Goal: Task Accomplishment & Management: Complete application form

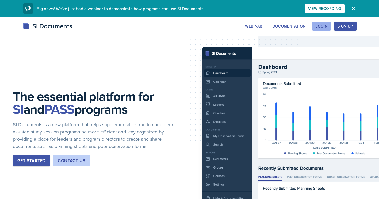
click at [322, 25] on div "Login" at bounding box center [322, 26] width 12 height 4
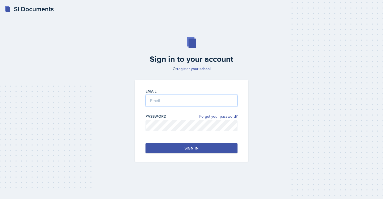
type input "acunam6@gator.uhd.edu"
click at [172, 149] on button "Sign in" at bounding box center [192, 148] width 92 height 10
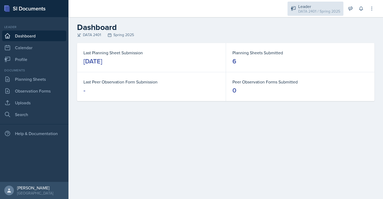
click at [325, 14] on div "DATA 2401 / Spring 2025" at bounding box center [320, 12] width 42 height 6
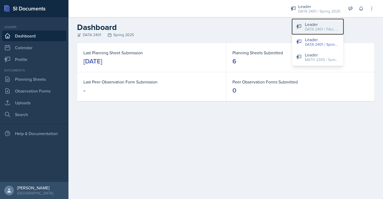
click at [323, 24] on div "Leader" at bounding box center [322, 24] width 34 height 6
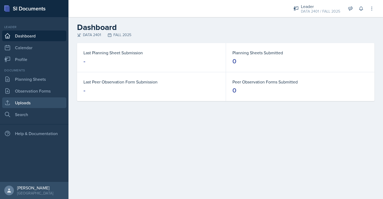
click at [37, 103] on link "Uploads" at bounding box center [34, 102] width 64 height 11
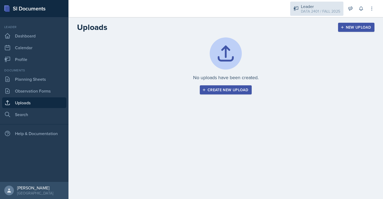
click at [315, 3] on div "Leader" at bounding box center [320, 6] width 39 height 6
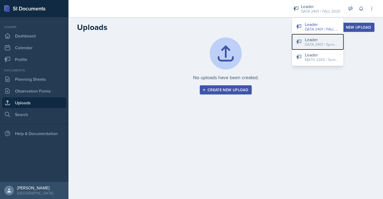
click at [315, 35] on button "Leader DATA 2401 / Spring 2025" at bounding box center [317, 41] width 51 height 15
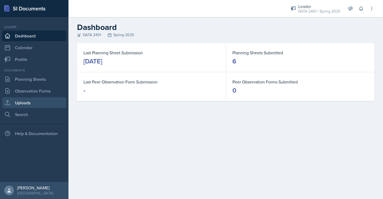
click at [47, 97] on link "Uploads" at bounding box center [34, 102] width 64 height 11
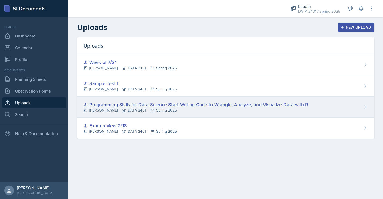
click at [125, 106] on div "Programming Skills for Data Science Start Writing Code to Wrangle, Analyze, and…" at bounding box center [196, 104] width 225 height 7
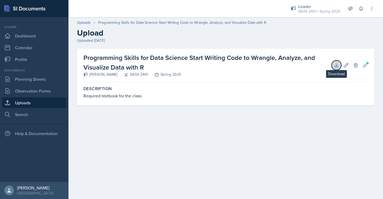
click at [337, 63] on icon at bounding box center [336, 65] width 5 height 5
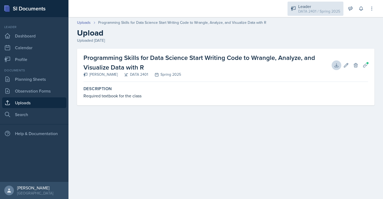
click at [307, 11] on div "DATA 2401 / Spring 2025" at bounding box center [320, 12] width 42 height 6
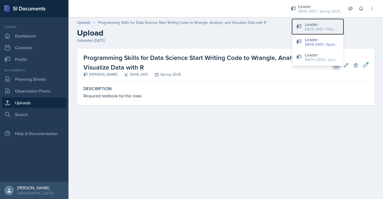
click at [313, 28] on div "DATA 2401 / FALL 2025" at bounding box center [322, 30] width 34 height 6
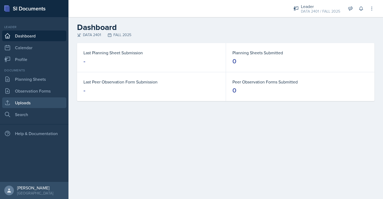
click at [30, 101] on link "Uploads" at bounding box center [34, 102] width 64 height 11
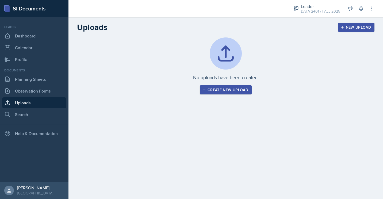
click at [207, 89] on div "Create new upload" at bounding box center [225, 90] width 45 height 4
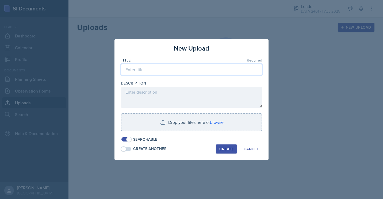
click at [154, 73] on input at bounding box center [191, 69] width 141 height 11
type input "Course Textbook"
drag, startPoint x: 162, startPoint y: 70, endPoint x: 118, endPoint y: 75, distance: 44.0
click at [118, 75] on div "New Upload Title Required Course Textbook Description Drop your files here or b…" at bounding box center [192, 99] width 154 height 121
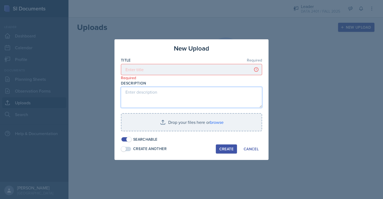
click at [140, 98] on textarea at bounding box center [191, 97] width 141 height 21
paste textarea "Course Textbook"
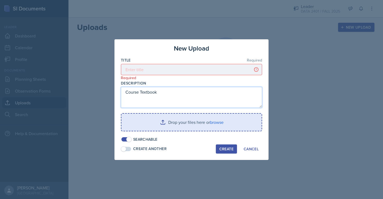
type textarea "Course Textbook"
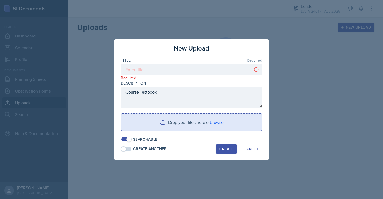
click at [182, 125] on input "file" at bounding box center [192, 122] width 140 height 17
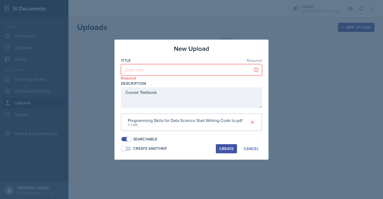
click at [165, 69] on input at bounding box center [191, 69] width 141 height 11
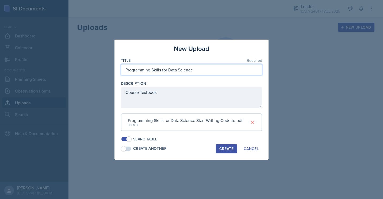
type input "Programming Skills for Data Science"
click at [224, 148] on div "Create" at bounding box center [227, 149] width 14 height 4
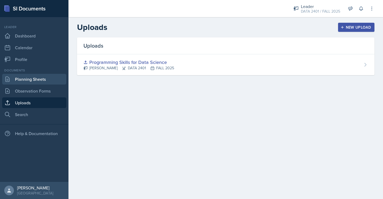
click at [40, 79] on link "Planning Sheets" at bounding box center [34, 79] width 64 height 11
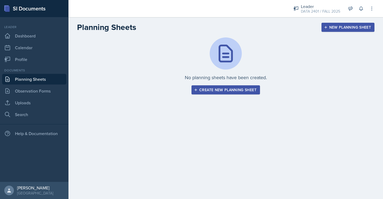
click at [213, 89] on div "Create new planning sheet" at bounding box center [226, 90] width 62 height 4
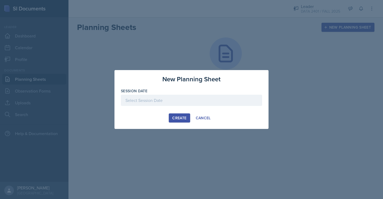
click at [173, 106] on div at bounding box center [191, 100] width 141 height 11
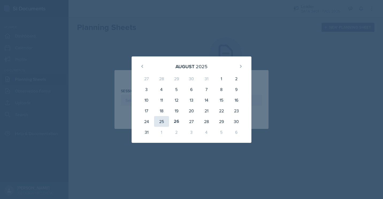
click at [162, 120] on div "25" at bounding box center [161, 121] width 15 height 11
type input "August 25th, 2025"
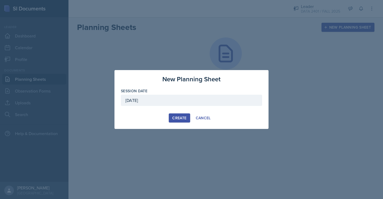
click at [186, 116] on div "Create" at bounding box center [179, 118] width 14 height 4
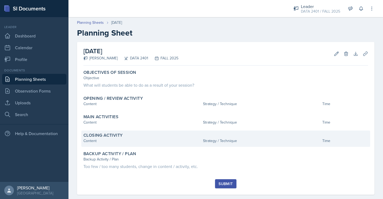
click at [335, 142] on div "Time" at bounding box center [346, 141] width 46 height 6
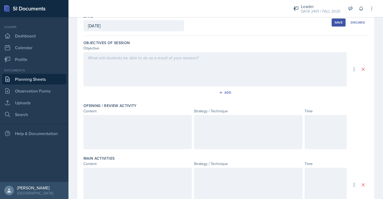
click at [331, 137] on div at bounding box center [326, 132] width 42 height 34
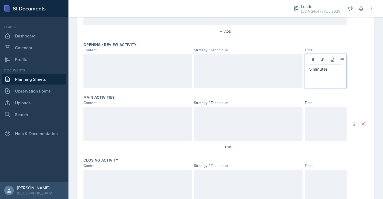
scroll to position [94, 0]
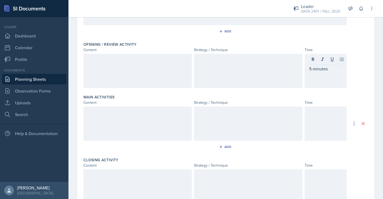
click at [331, 137] on div at bounding box center [326, 124] width 42 height 34
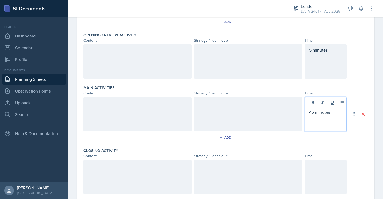
click at [317, 171] on div at bounding box center [326, 177] width 42 height 34
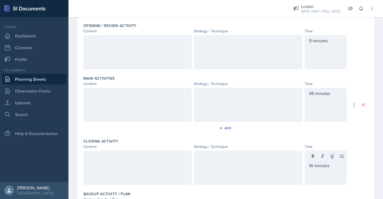
click at [350, 129] on div "Add" at bounding box center [226, 129] width 285 height 10
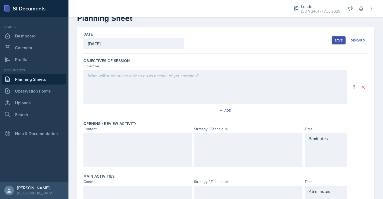
click at [138, 79] on div at bounding box center [215, 87] width 263 height 34
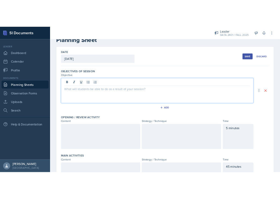
scroll to position [24, 0]
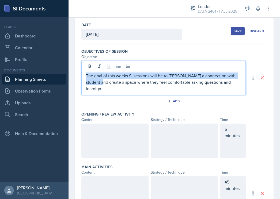
drag, startPoint x: 181, startPoint y: 92, endPoint x: 81, endPoint y: 77, distance: 101.6
click at [81, 77] on div "Date August 25th, 2025 August 2025 27 28 29 30 31 1 2 3 4 5 6 7 8 9 10 11 12 13…" at bounding box center [174, 176] width 199 height 317
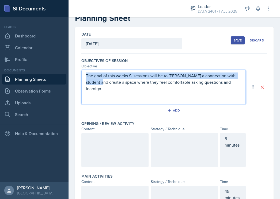
click at [93, 82] on p "The goal of this weeks SI sessions will be to foster a connection with student …" at bounding box center [163, 82] width 155 height 19
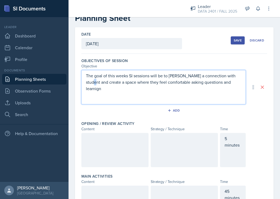
click at [93, 82] on p "The goal of this weeks SI sessions will be to foster a connection with student …" at bounding box center [163, 82] width 155 height 19
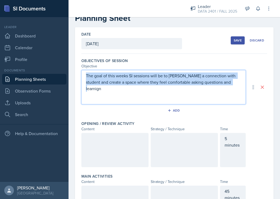
click at [93, 82] on p "The goal of this weeks SI sessions will be to foster a connection with student …" at bounding box center [163, 82] width 155 height 19
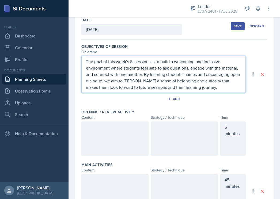
scroll to position [29, 0]
click at [146, 81] on p "The goal of this week’s SI sessions is to build a welcoming and inclusive envir…" at bounding box center [163, 74] width 155 height 32
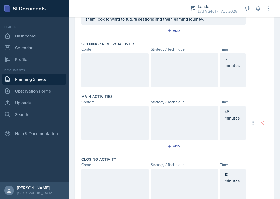
scroll to position [98, 0]
click at [123, 76] on div at bounding box center [114, 70] width 67 height 34
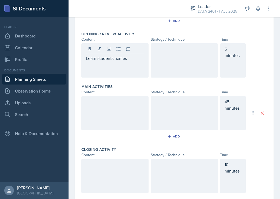
click at [169, 59] on div at bounding box center [184, 60] width 67 height 34
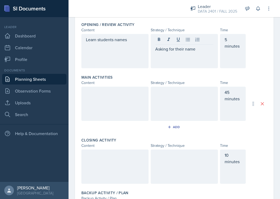
click at [130, 106] on div at bounding box center [114, 104] width 67 height 34
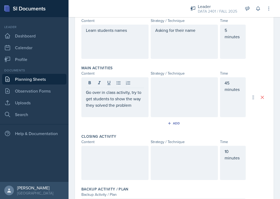
click at [173, 93] on div at bounding box center [184, 97] width 67 height 40
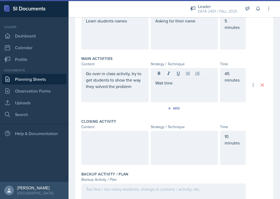
click at [177, 147] on div at bounding box center [184, 148] width 67 height 34
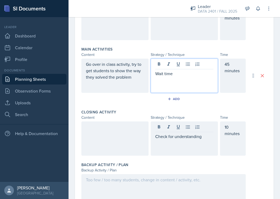
click at [200, 70] on div "Wait time" at bounding box center [184, 76] width 67 height 34
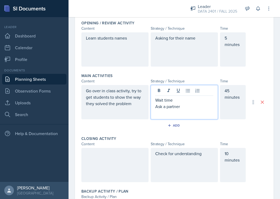
scroll to position [118, 0]
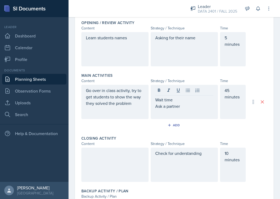
click at [260, 65] on div "Learn students names Asking for their name 5 minutes" at bounding box center [174, 49] width 186 height 34
click at [93, 159] on div at bounding box center [114, 165] width 67 height 34
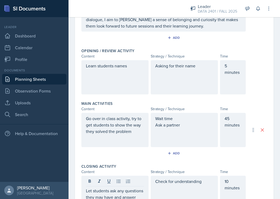
scroll to position [86, 0]
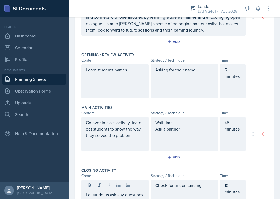
click at [122, 88] on div "Learn students names" at bounding box center [114, 81] width 67 height 34
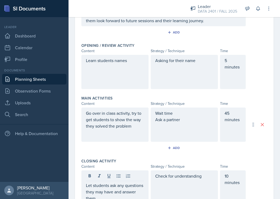
click at [122, 88] on div "Learn students names" at bounding box center [114, 72] width 67 height 34
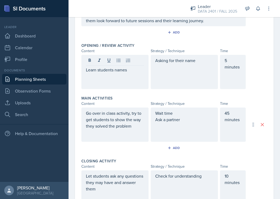
click at [122, 88] on div "Learn students names" at bounding box center [114, 72] width 67 height 34
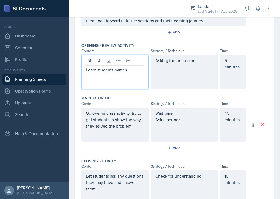
click at [126, 81] on div "Learn students names" at bounding box center [114, 72] width 67 height 34
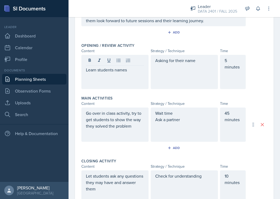
click at [126, 81] on div "Learn students names" at bounding box center [114, 72] width 67 height 34
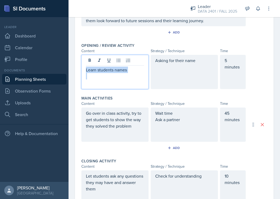
drag, startPoint x: 130, startPoint y: 74, endPoint x: 76, endPoint y: 71, distance: 54.1
click at [76, 71] on div "Date August 25th, 2025 August 2025 27 28 29 30 31 1 2 3 4 5 6 7 8 9 10 11 12 13…" at bounding box center [174, 106] width 199 height 320
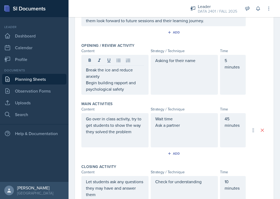
drag, startPoint x: 198, startPoint y: 71, endPoint x: 167, endPoint y: 62, distance: 32.5
click at [167, 62] on div "Asking for their name" at bounding box center [184, 75] width 67 height 40
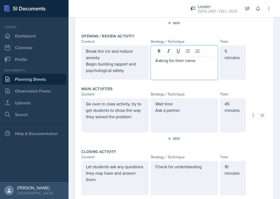
click at [167, 62] on p "Asking for their name" at bounding box center [184, 60] width 58 height 6
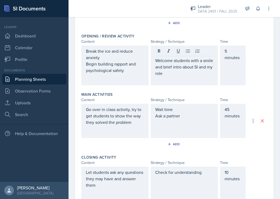
click at [122, 80] on div "Break the ice and reduce anxiety Begin building rapport and psychological safety" at bounding box center [114, 66] width 67 height 40
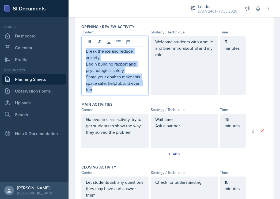
drag, startPoint x: 99, startPoint y: 91, endPoint x: 77, endPoint y: 44, distance: 52.3
click at [77, 44] on div "Date August 25th, 2025 August 2025 27 28 29 30 31 1 2 3 4 5 6 7 8 9 10 11 12 13…" at bounding box center [174, 100] width 199 height 345
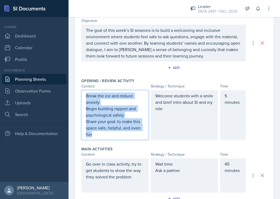
scroll to position [59, 0]
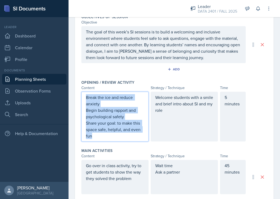
click at [111, 119] on p "Begin building rapport and psychological safety" at bounding box center [115, 113] width 58 height 13
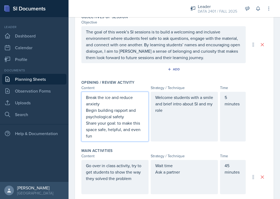
click at [111, 119] on p "Begin building rapport and psychological safety" at bounding box center [115, 113] width 58 height 13
click at [105, 134] on p "Share your goal: to make this space safe, helpful, and even fun" at bounding box center [115, 129] width 58 height 19
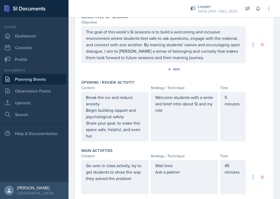
click at [182, 124] on div "Welcome students with a smile and brief intro about SI and my role" at bounding box center [184, 117] width 67 height 50
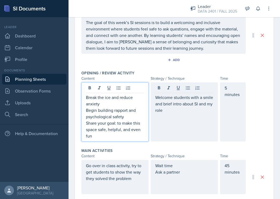
click at [128, 124] on p "Share your goal: to make this space safe, helpful, and even fun" at bounding box center [115, 129] width 58 height 19
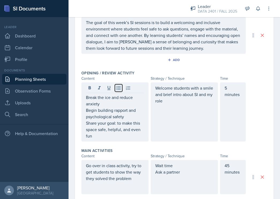
click at [118, 89] on icon at bounding box center [118, 87] width 5 height 5
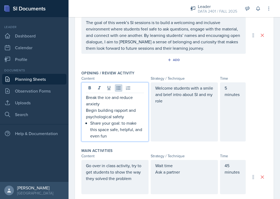
click at [101, 116] on p "Begin building rapport and psychological safety" at bounding box center [115, 113] width 58 height 13
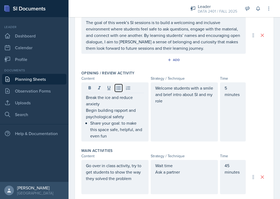
click at [118, 86] on icon at bounding box center [118, 87] width 5 height 5
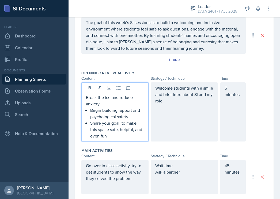
click at [104, 103] on p "Break the ice and reduce anxiety" at bounding box center [115, 100] width 58 height 13
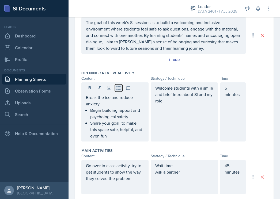
click at [117, 86] on icon at bounding box center [118, 87] width 5 height 5
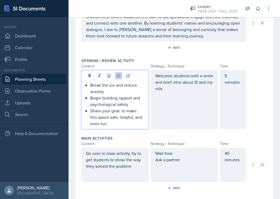
scroll to position [81, 0]
click at [127, 121] on p "Share your goal: to make this space safe, helpful, and even fun" at bounding box center [117, 116] width 54 height 19
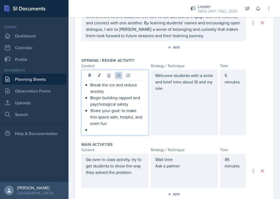
click at [109, 110] on p "Share your goal: to make this space safe, helpful, and even fun" at bounding box center [117, 116] width 54 height 19
drag, startPoint x: 112, startPoint y: 123, endPoint x: 125, endPoint y: 120, distance: 13.8
click at [125, 120] on p "Share my goal: to make this space safe, helpful, and even fun" at bounding box center [117, 116] width 54 height 19
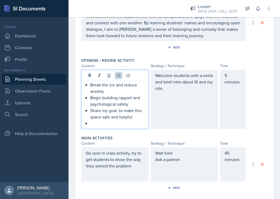
click at [107, 122] on p at bounding box center [117, 123] width 54 height 6
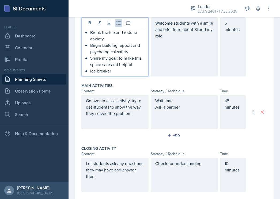
scroll to position [133, 0]
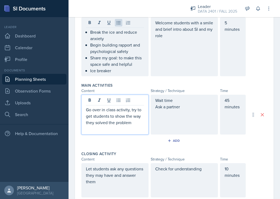
drag, startPoint x: 125, startPoint y: 122, endPoint x: 85, endPoint y: 106, distance: 42.9
click at [85, 106] on div "Go over in class activity, try to get students to show the way they solved the …" at bounding box center [114, 115] width 67 height 40
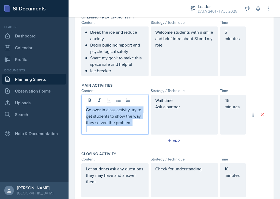
drag, startPoint x: 86, startPoint y: 109, endPoint x: 144, endPoint y: 130, distance: 60.7
click at [144, 130] on div "Go over in class activity, try to get students to show the way they solved the …" at bounding box center [114, 115] width 67 height 40
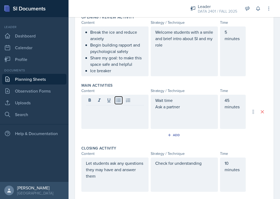
click at [120, 103] on button at bounding box center [118, 100] width 7 height 7
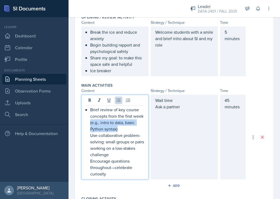
drag, startPoint x: 131, startPoint y: 130, endPoint x: 102, endPoint y: 124, distance: 29.7
click at [102, 124] on p "Brief review of key course concepts from the first week (e.g., intro to data, b…" at bounding box center [117, 120] width 54 height 26
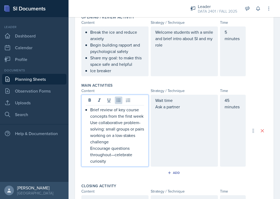
click at [90, 130] on div "Brief review of key course concepts from the first week Use collaborative probl…" at bounding box center [115, 136] width 58 height 58
click at [120, 103] on icon at bounding box center [118, 100] width 5 height 5
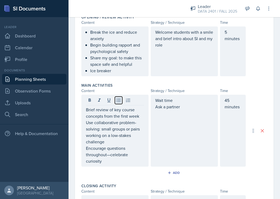
click at [120, 103] on icon at bounding box center [118, 100] width 5 height 5
click at [84, 110] on div "Brief review of key course concepts from the first week Use collaborative probl…" at bounding box center [114, 131] width 67 height 72
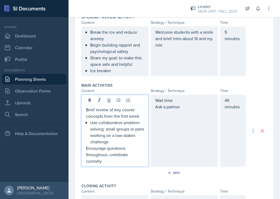
click at [88, 113] on p "Brief review of key course concepts from the first week" at bounding box center [115, 113] width 58 height 13
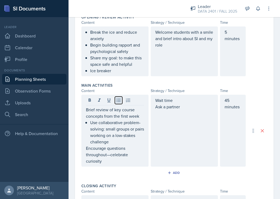
click at [116, 99] on icon at bounding box center [118, 100] width 5 height 5
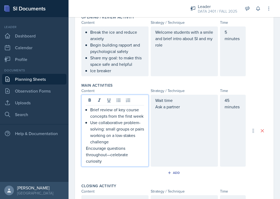
click at [93, 164] on p "Encourage questions throughout—celebrate curiosity" at bounding box center [115, 154] width 58 height 19
click at [121, 102] on icon at bounding box center [118, 100] width 5 height 5
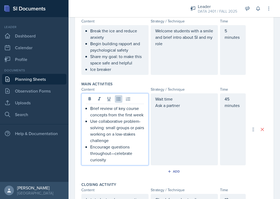
scroll to position [126, 0]
drag, startPoint x: 114, startPoint y: 164, endPoint x: 113, endPoint y: 161, distance: 3.8
drag, startPoint x: 113, startPoint y: 161, endPoint x: 114, endPoint y: 165, distance: 4.6
click at [114, 163] on p "Encourage questions throughout—celebrate curiosity" at bounding box center [117, 153] width 54 height 19
drag, startPoint x: 114, startPoint y: 165, endPoint x: 115, endPoint y: 157, distance: 7.8
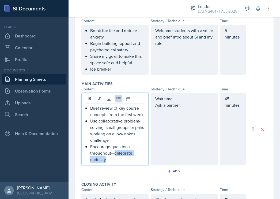
click at [115, 157] on p "Encourage questions throughout—celebrate curiosity" at bounding box center [117, 153] width 54 height 19
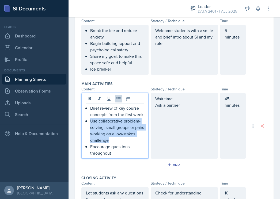
drag, startPoint x: 125, startPoint y: 147, endPoint x: 78, endPoint y: 129, distance: 49.6
click at [78, 129] on div "Date August 25th, 2025 August 2025 27 28 29 30 31 1 2 3 4 5 6 7 8 9 10 11 12 13…" at bounding box center [174, 99] width 199 height 367
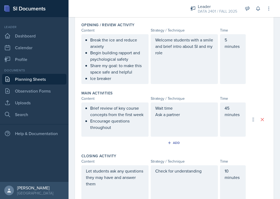
click at [183, 63] on div "Welcome students with a smile and brief intro about SI and my role" at bounding box center [184, 59] width 67 height 50
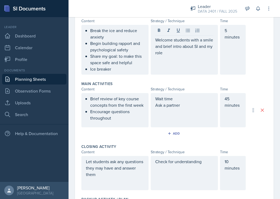
click at [183, 63] on div "Welcome students with a smile and brief intro about SI and my role" at bounding box center [184, 50] width 67 height 50
click at [188, 27] on button at bounding box center [187, 30] width 7 height 7
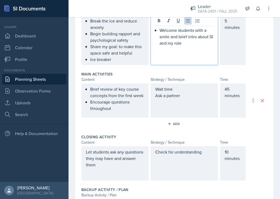
scroll to position [135, 0]
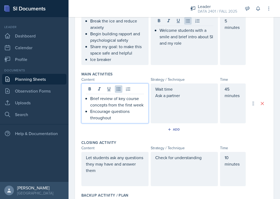
click at [125, 96] on p "Brief review of key course concepts from the first week" at bounding box center [117, 101] width 54 height 13
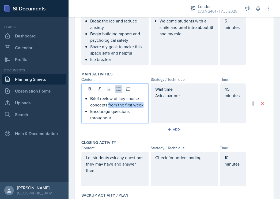
drag, startPoint x: 108, startPoint y: 105, endPoint x: 111, endPoint y: 112, distance: 7.6
click at [111, 108] on p "Brief review of key course concepts from the first week" at bounding box center [117, 101] width 54 height 13
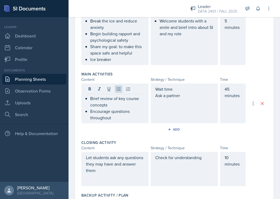
click at [194, 105] on div "Wait time Ask a partner" at bounding box center [184, 104] width 67 height 40
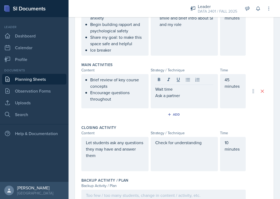
drag, startPoint x: 194, startPoint y: 105, endPoint x: 154, endPoint y: 89, distance: 43.0
click at [154, 89] on div "Wait time Ask a partner" at bounding box center [184, 91] width 67 height 34
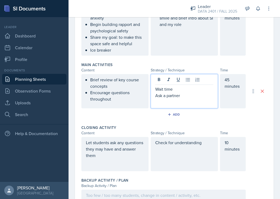
click at [155, 89] on p "Wait time" at bounding box center [184, 89] width 58 height 6
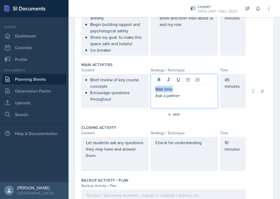
click at [155, 89] on p "Wait time" at bounding box center [184, 89] width 58 height 6
click at [196, 101] on div "Wait time Ask a partner" at bounding box center [184, 91] width 67 height 34
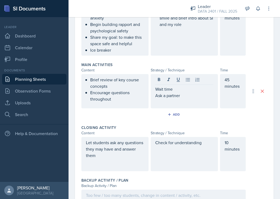
click at [196, 101] on div "Wait time Ask a partner" at bounding box center [184, 91] width 67 height 34
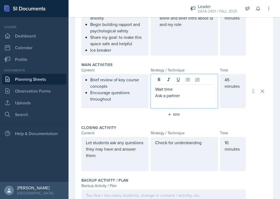
click at [196, 101] on div "Wait time Ask a partner" at bounding box center [184, 91] width 67 height 34
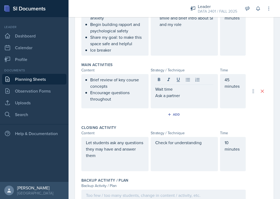
click at [196, 101] on div "Wait time Ask a partner" at bounding box center [184, 91] width 67 height 34
drag, startPoint x: 187, startPoint y: 81, endPoint x: 183, endPoint y: 80, distance: 3.7
click at [185, 80] on icon at bounding box center [187, 79] width 5 height 5
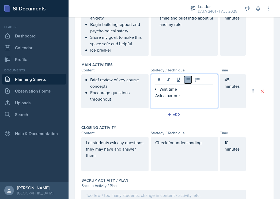
click at [185, 80] on icon at bounding box center [187, 79] width 5 height 5
click at [180, 99] on p "Ask a partner" at bounding box center [184, 95] width 58 height 6
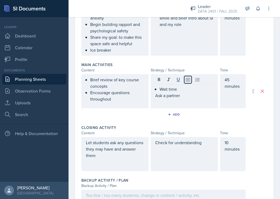
click at [184, 83] on button at bounding box center [187, 79] width 7 height 7
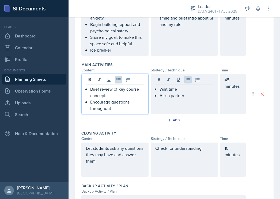
click at [124, 99] on p "Encourage questions throughout" at bounding box center [117, 105] width 54 height 13
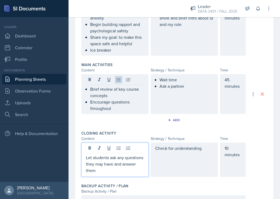
click at [117, 164] on p "Let students ask any questions they may have and answer them" at bounding box center [115, 163] width 58 height 19
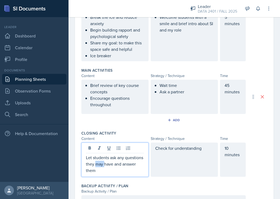
click at [117, 164] on p "Let students ask any questions they may have and answer them" at bounding box center [115, 163] width 58 height 19
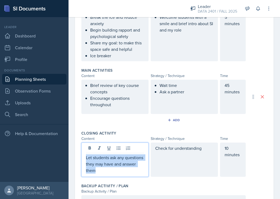
click at [117, 164] on p "Let students ask any questions they may have and answer them" at bounding box center [115, 163] width 58 height 19
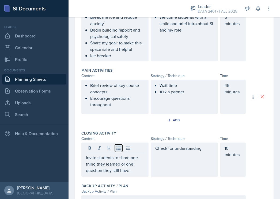
click at [120, 147] on icon at bounding box center [118, 148] width 4 height 3
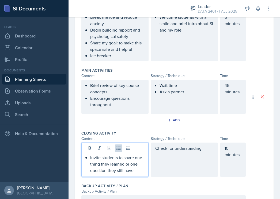
click at [188, 154] on div "Check for understanding" at bounding box center [184, 160] width 67 height 34
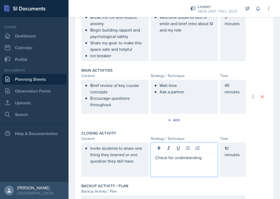
click at [188, 154] on div "Check for understanding" at bounding box center [184, 160] width 67 height 34
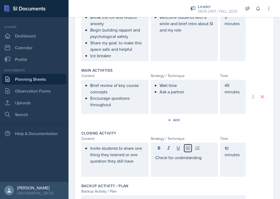
click at [186, 149] on icon at bounding box center [187, 148] width 5 height 5
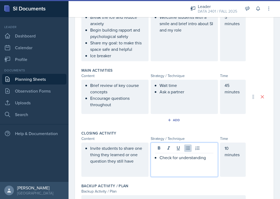
scroll to position [145, 0]
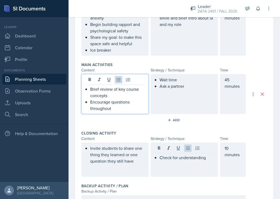
click at [127, 107] on p "Encourage questions throughout" at bounding box center [117, 105] width 54 height 13
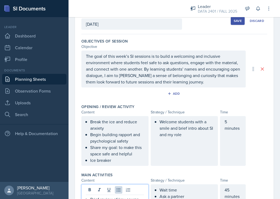
scroll to position [34, 0]
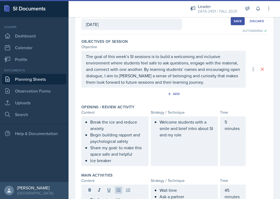
click at [235, 22] on div "Save" at bounding box center [238, 21] width 8 height 4
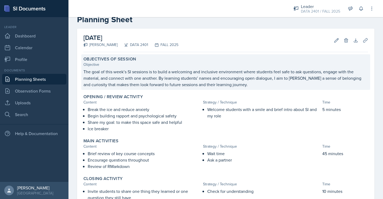
scroll to position [13, 0]
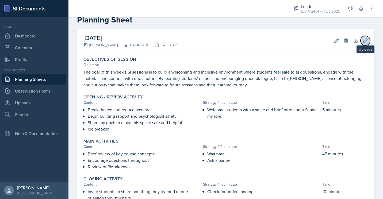
click at [363, 39] on icon at bounding box center [365, 40] width 5 height 5
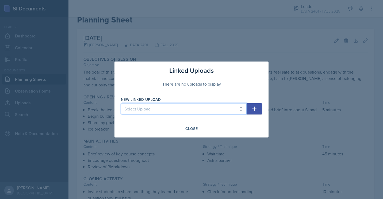
click at [175, 110] on select "Select Upload Programming Skills for Data Science" at bounding box center [184, 108] width 126 height 11
select select "818c2c87-3eed-4d00-9387-65c7fa0639d0"
click at [121, 103] on select "Select Upload Programming Skills for Data Science" at bounding box center [184, 108] width 126 height 11
click at [251, 111] on button "button" at bounding box center [255, 108] width 16 height 11
select select
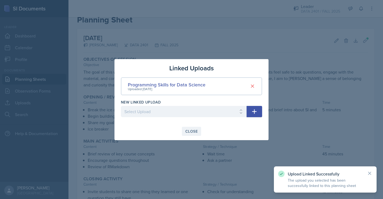
click at [193, 132] on div "Close" at bounding box center [192, 131] width 12 height 4
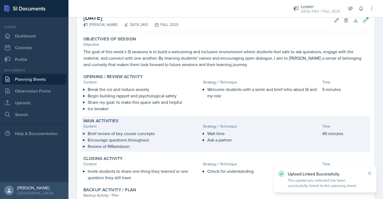
click at [164, 139] on p "Encourage questions throughout" at bounding box center [144, 140] width 113 height 6
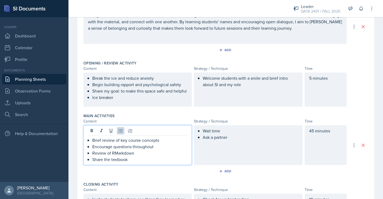
scroll to position [76, 0]
drag, startPoint x: 133, startPoint y: 164, endPoint x: 92, endPoint y: 166, distance: 40.7
click at [92, 165] on div "Brief review of key course concepts Encourage questions throughout Review of RM…" at bounding box center [138, 145] width 108 height 40
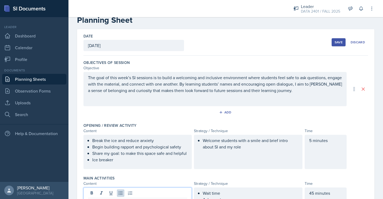
scroll to position [12, 0]
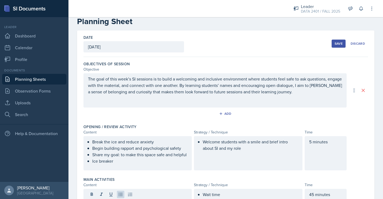
click at [334, 39] on div "Save Discard" at bounding box center [350, 43] width 36 height 12
click at [332, 40] on button "Save" at bounding box center [339, 44] width 14 height 8
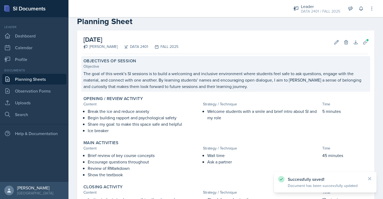
scroll to position [85, 0]
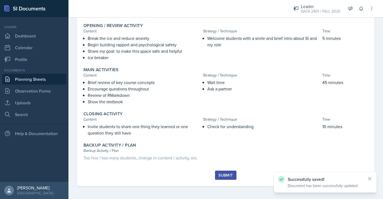
click at [224, 176] on div "Submit" at bounding box center [226, 175] width 14 height 4
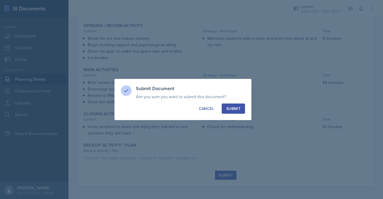
click at [238, 105] on button "Submit" at bounding box center [233, 109] width 23 height 10
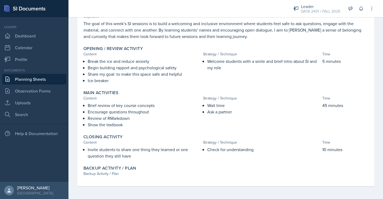
scroll to position [59, 0]
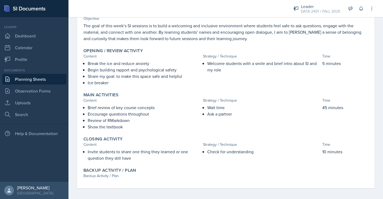
click at [270, 75] on p at bounding box center [262, 75] width 118 height 5
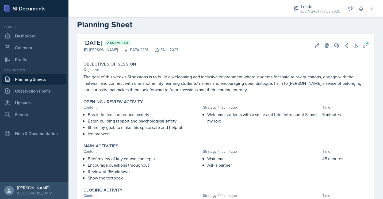
scroll to position [9, 0]
click at [313, 41] on button "Edit" at bounding box center [318, 45] width 10 height 10
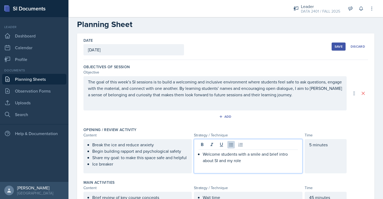
click at [270, 145] on div "Welcome students with a smile and brief intro about SI and my role" at bounding box center [248, 156] width 108 height 34
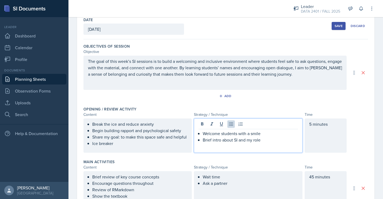
scroll to position [28, 0]
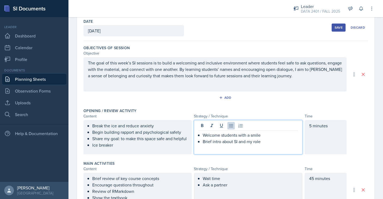
click at [332, 29] on button "Save" at bounding box center [339, 28] width 14 height 8
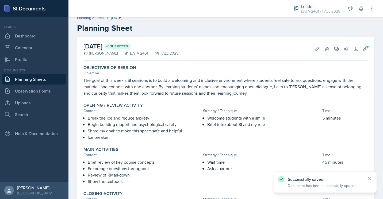
scroll to position [0, 0]
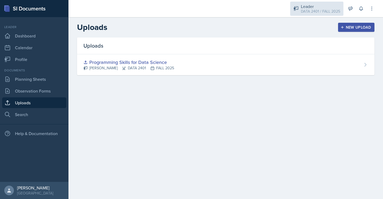
click at [308, 14] on div "Leader DATA 2401 / FALL 2025" at bounding box center [316, 9] width 53 height 14
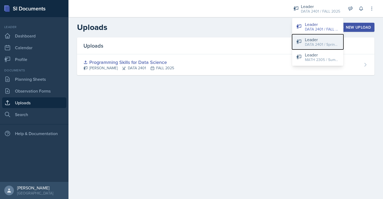
click at [324, 39] on div "Leader" at bounding box center [322, 39] width 34 height 6
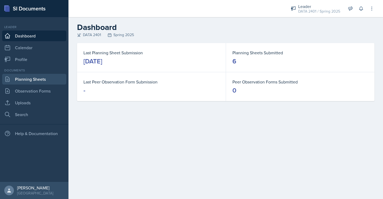
click at [35, 78] on link "Planning Sheets" at bounding box center [34, 79] width 64 height 11
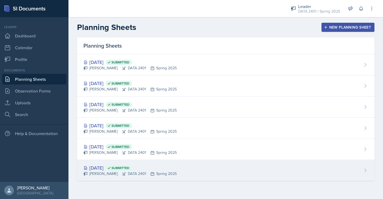
click at [195, 171] on div "[DATE] Submitted [PERSON_NAME] DATA 2401 Spring 2025" at bounding box center [226, 170] width 298 height 21
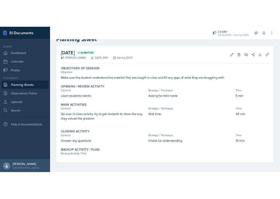
scroll to position [15, 0]
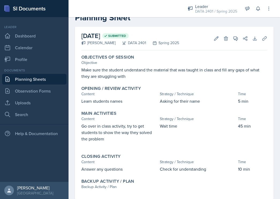
click at [123, 102] on p "Learn students names" at bounding box center [119, 101] width 76 height 6
copy div "Learn students names"
click at [171, 103] on p "Asking for their name" at bounding box center [198, 101] width 76 height 6
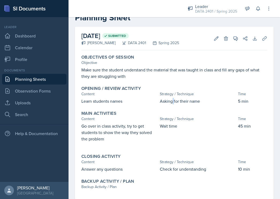
click at [171, 103] on p "Asking for their name" at bounding box center [198, 101] width 76 height 6
copy div "Asking for their name"
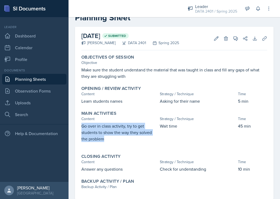
drag, startPoint x: 110, startPoint y: 139, endPoint x: 80, endPoint y: 128, distance: 32.4
click at [80, 128] on div "Main Activities Content Strategy / Technique Time Go over in class activity, tr…" at bounding box center [174, 129] width 190 height 41
copy p "Go over in class activity, try to get students to show the way they solved the …"
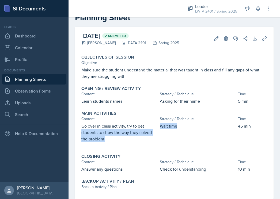
drag, startPoint x: 180, startPoint y: 129, endPoint x: 156, endPoint y: 128, distance: 23.8
click at [156, 128] on div "Go over in class activity, try to get students to show the way they solved the …" at bounding box center [174, 135] width 186 height 25
click at [164, 125] on p "Wait time" at bounding box center [198, 126] width 76 height 6
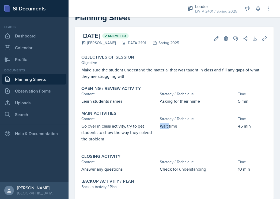
click at [164, 125] on p "Wait time" at bounding box center [198, 126] width 76 height 6
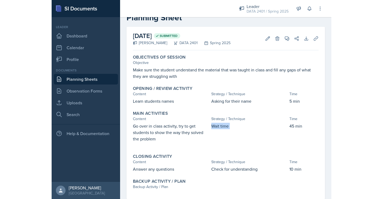
scroll to position [28, 0]
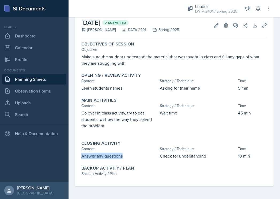
drag, startPoint x: 130, startPoint y: 155, endPoint x: 76, endPoint y: 159, distance: 53.7
click at [76, 159] on div "[DATE] Submitted [PERSON_NAME] DATA 2401 Spring 2025 Edit Delete View Comments …" at bounding box center [174, 100] width 199 height 173
click at [192, 156] on p "Check for understanding" at bounding box center [198, 156] width 76 height 6
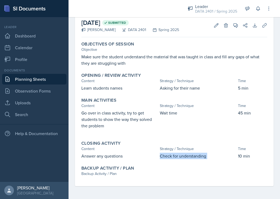
copy div "Check for understanding"
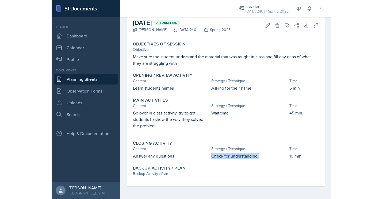
scroll to position [16, 0]
